Goal: Check status: Check status

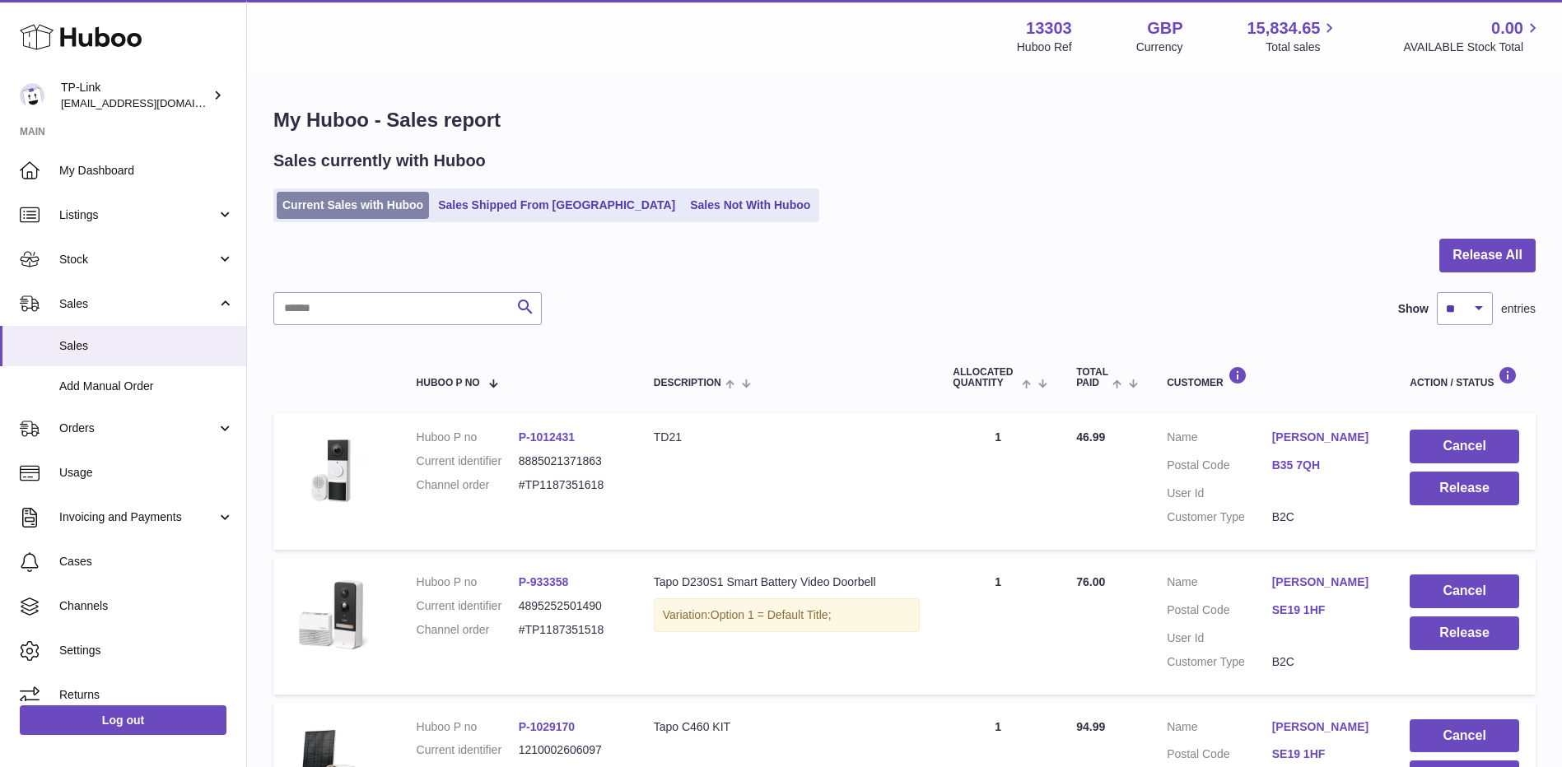
click at [339, 207] on link "Current Sales with Huboo" at bounding box center [353, 205] width 152 height 27
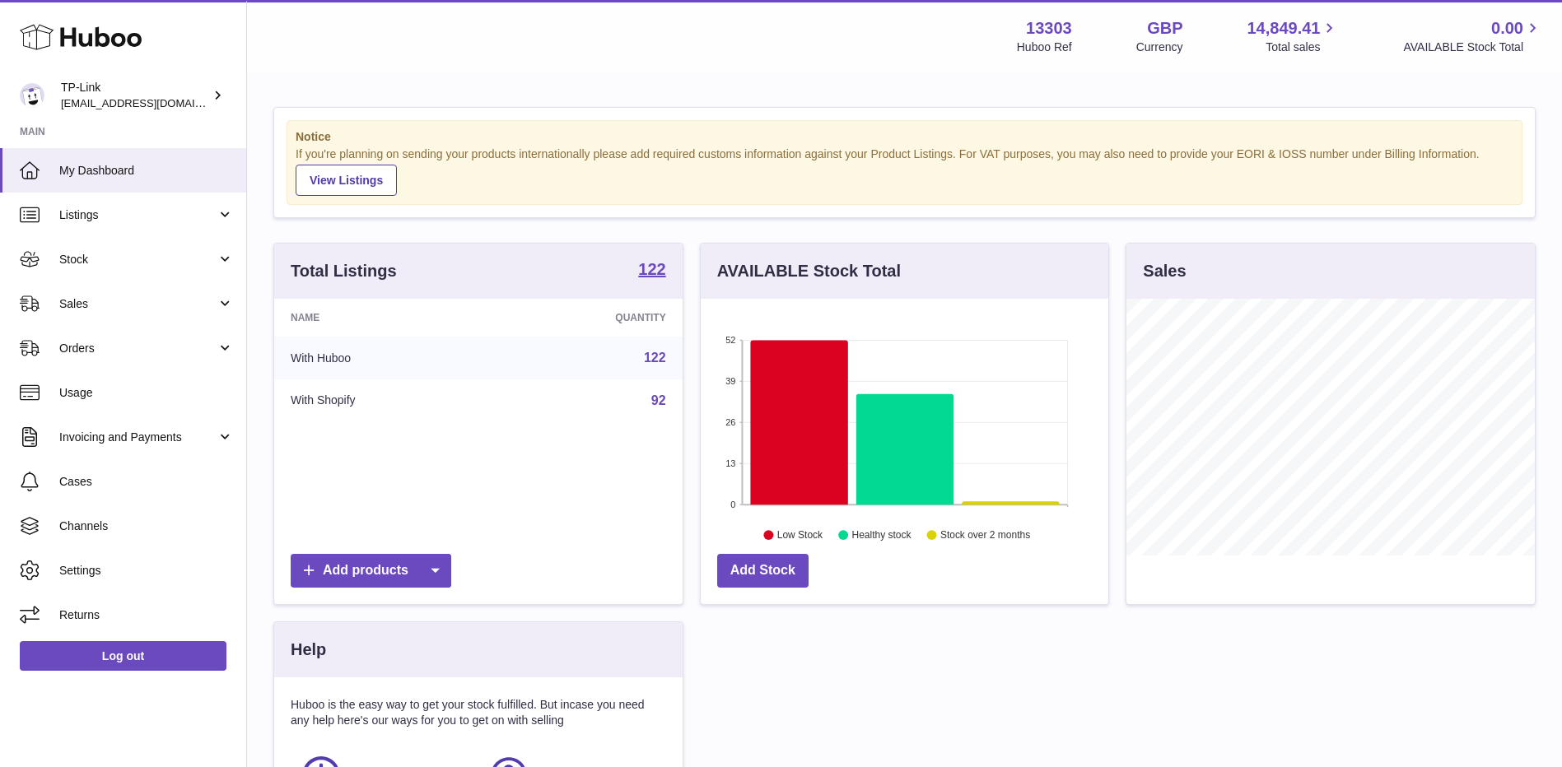
scroll to position [257, 408]
click at [100, 262] on span "Stock" at bounding box center [137, 260] width 157 height 16
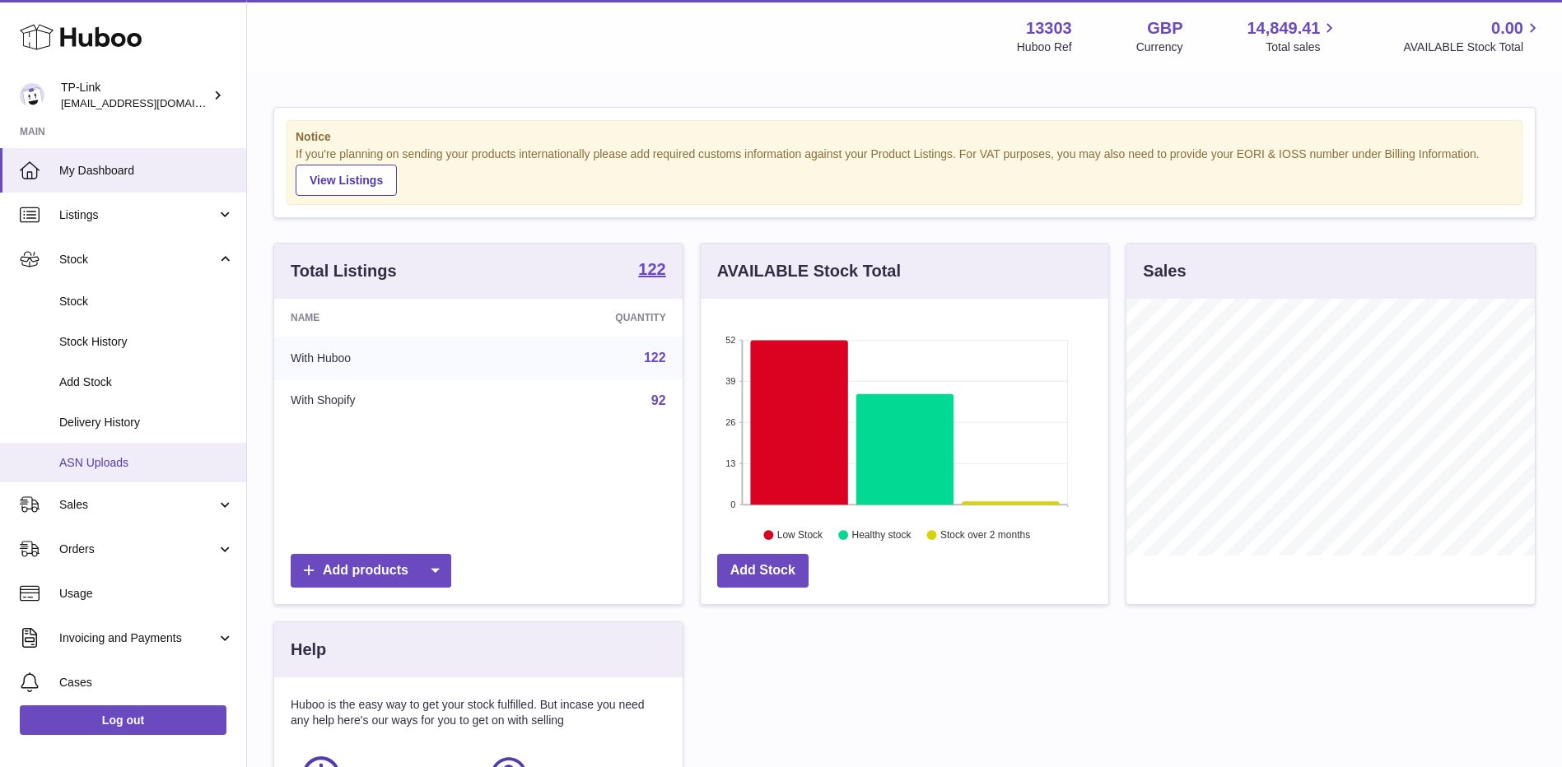
click at [94, 459] on span "ASN Uploads" at bounding box center [146, 463] width 175 height 16
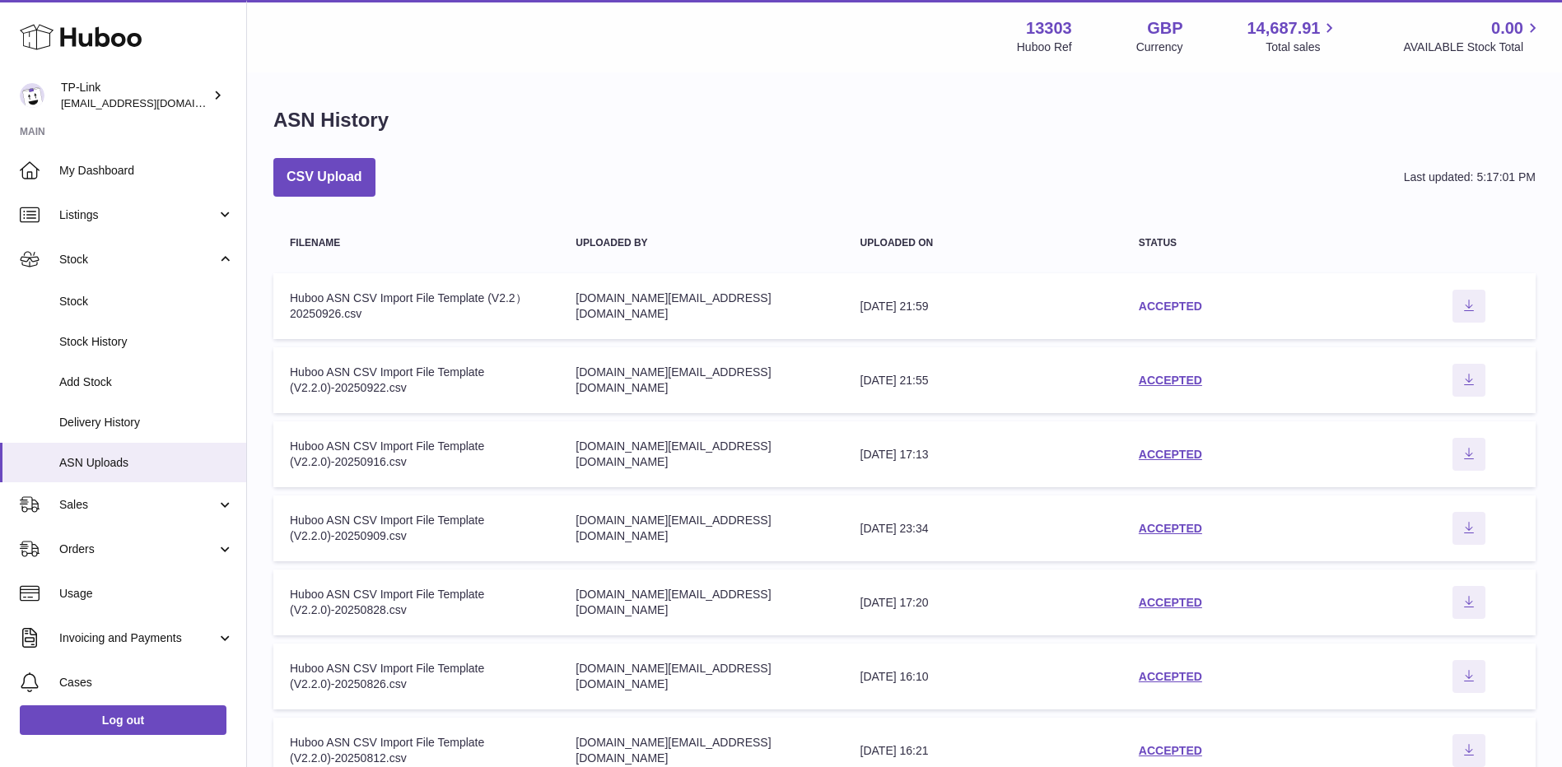
click at [1164, 305] on link "ACCEPTED" at bounding box center [1170, 306] width 63 height 13
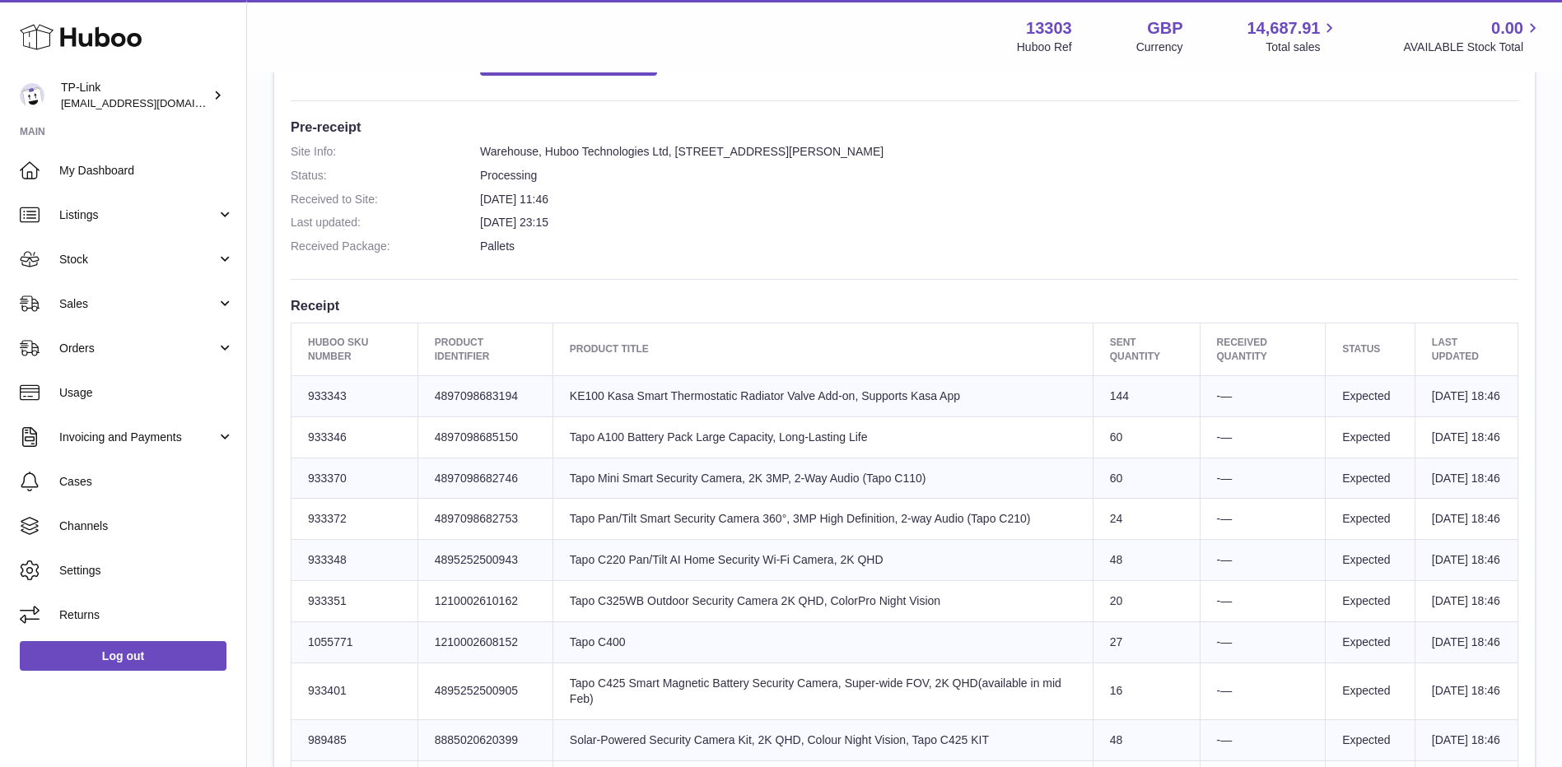
scroll to position [494, 0]
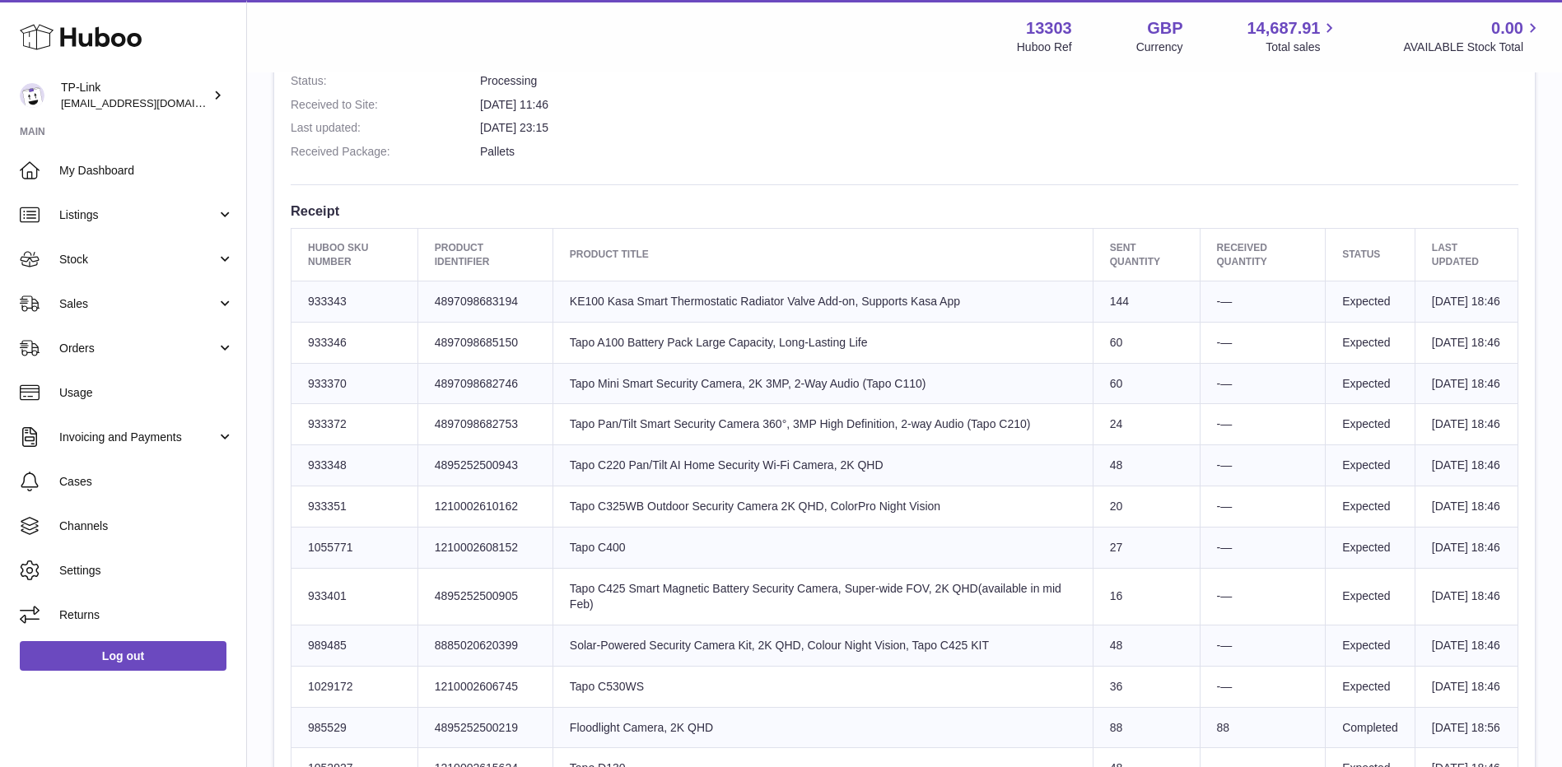
click at [1013, 232] on th "Product title" at bounding box center [822, 255] width 540 height 52
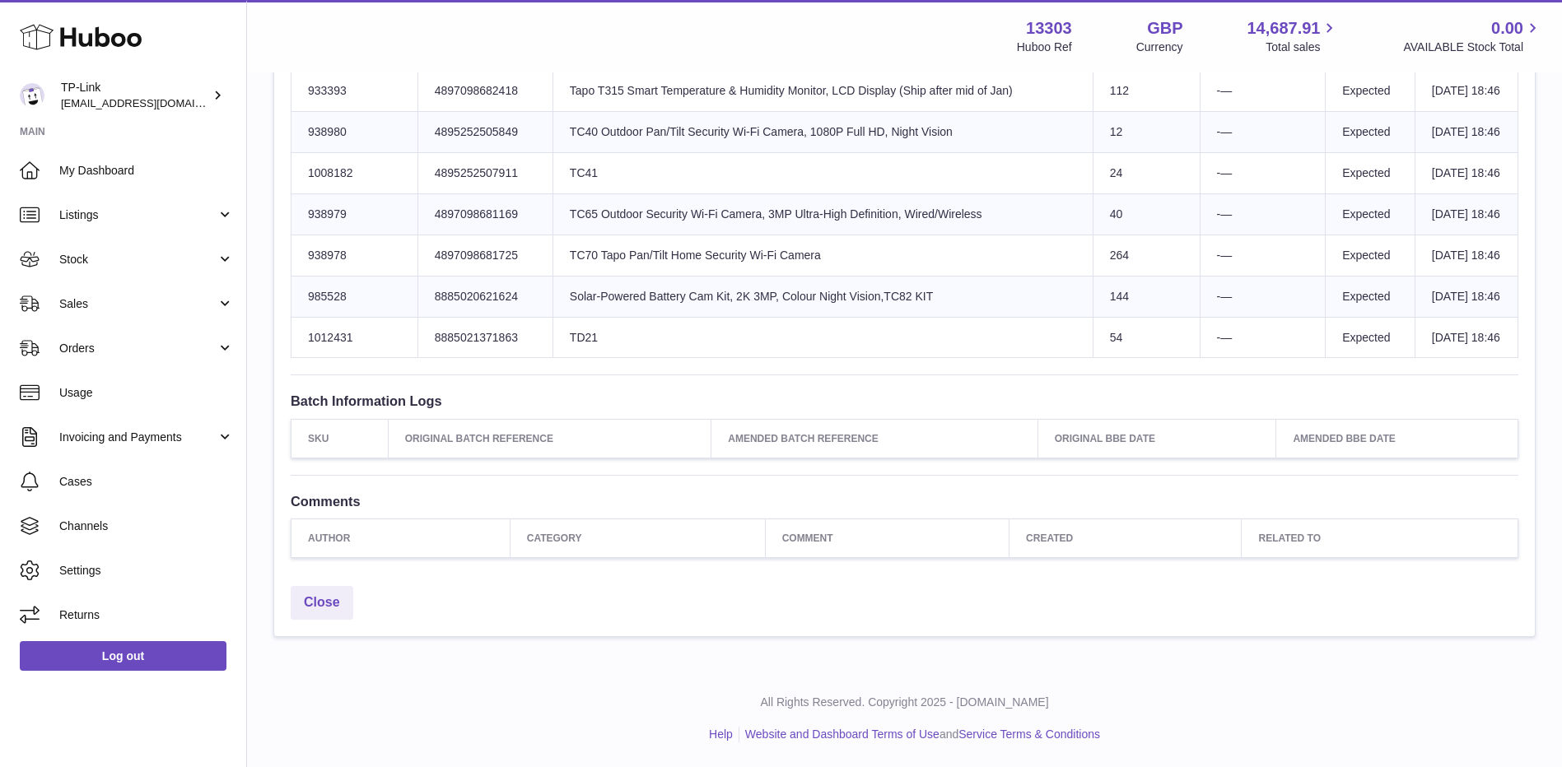
scroll to position [2463, 0]
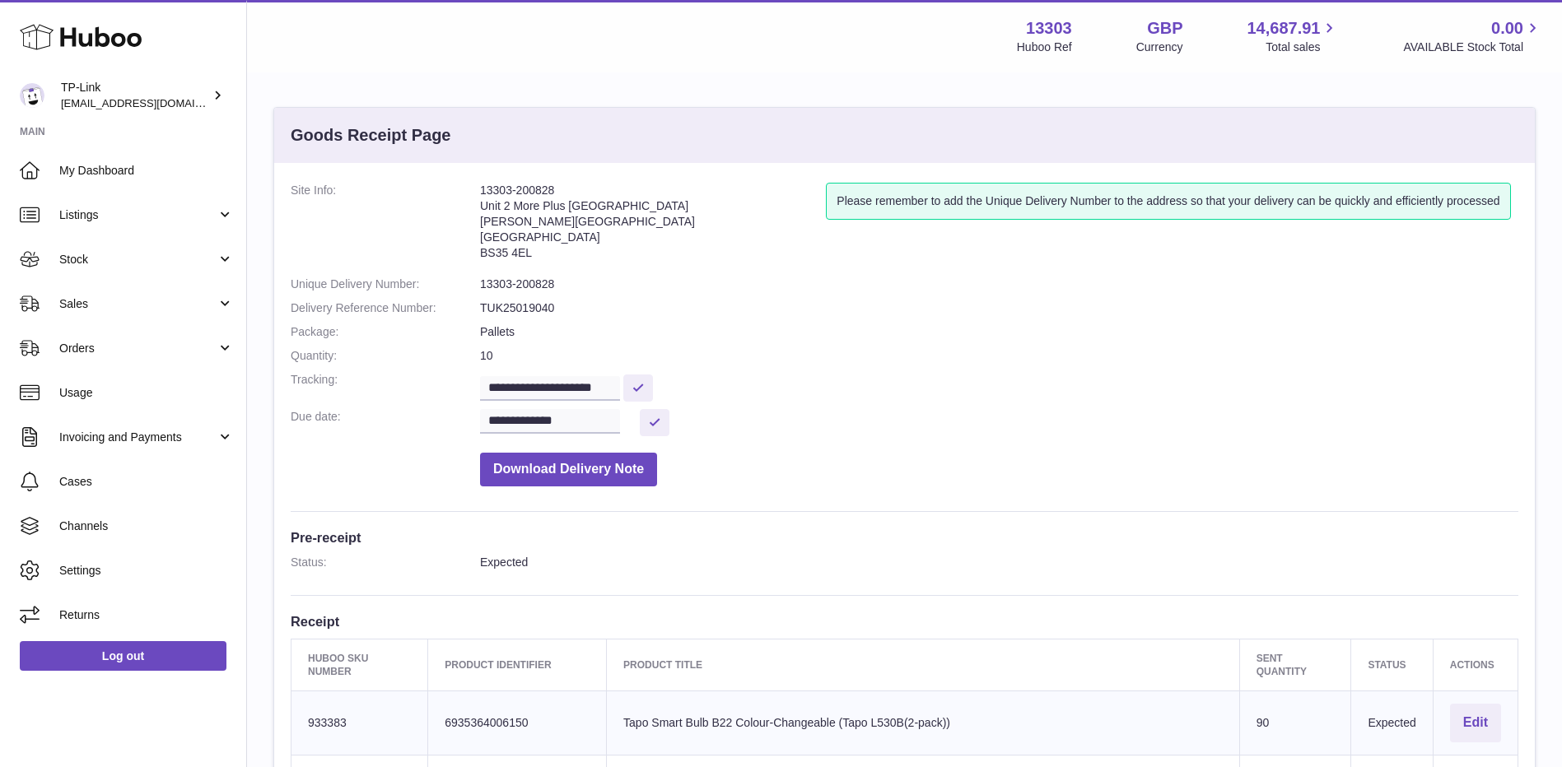
drag, startPoint x: 776, startPoint y: 397, endPoint x: 756, endPoint y: 402, distance: 21.2
click at [776, 397] on dd "**********" at bounding box center [999, 386] width 1038 height 29
